Goal: Information Seeking & Learning: Learn about a topic

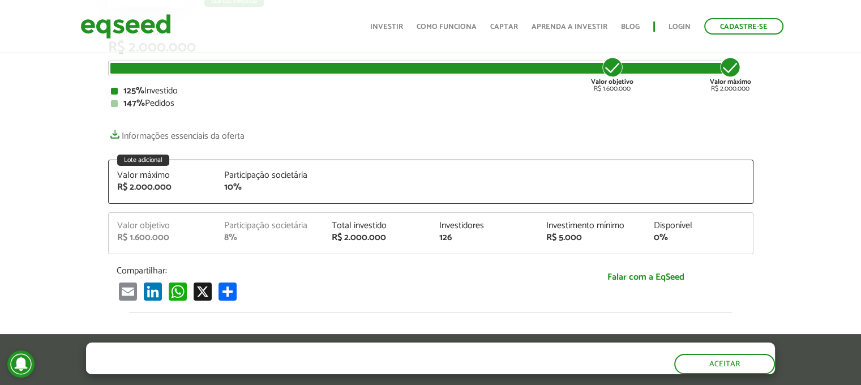
scroll to position [227, 0]
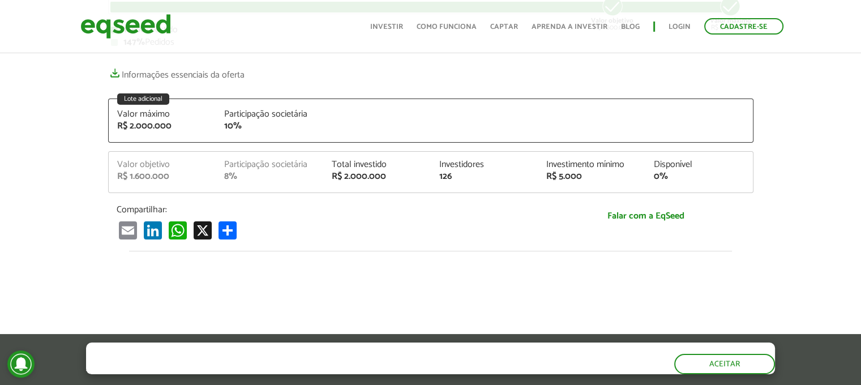
click at [819, 169] on article "STOA Seguros STOA - Multiplicando as vendas de corretoras de seguros Startup in…" at bounding box center [430, 230] width 861 height 813
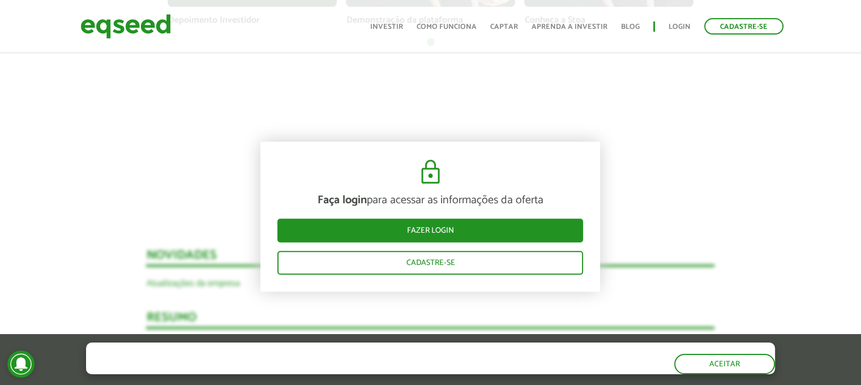
scroll to position [1019, 0]
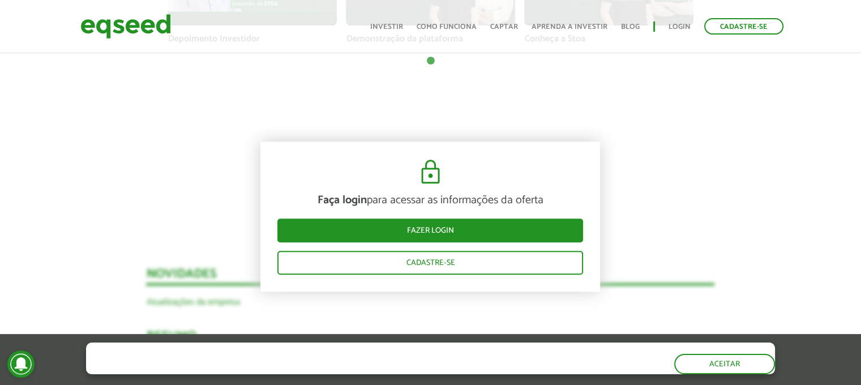
drag, startPoint x: 66, startPoint y: 170, endPoint x: 76, endPoint y: 134, distance: 38.2
